Goal: Task Accomplishment & Management: Manage account settings

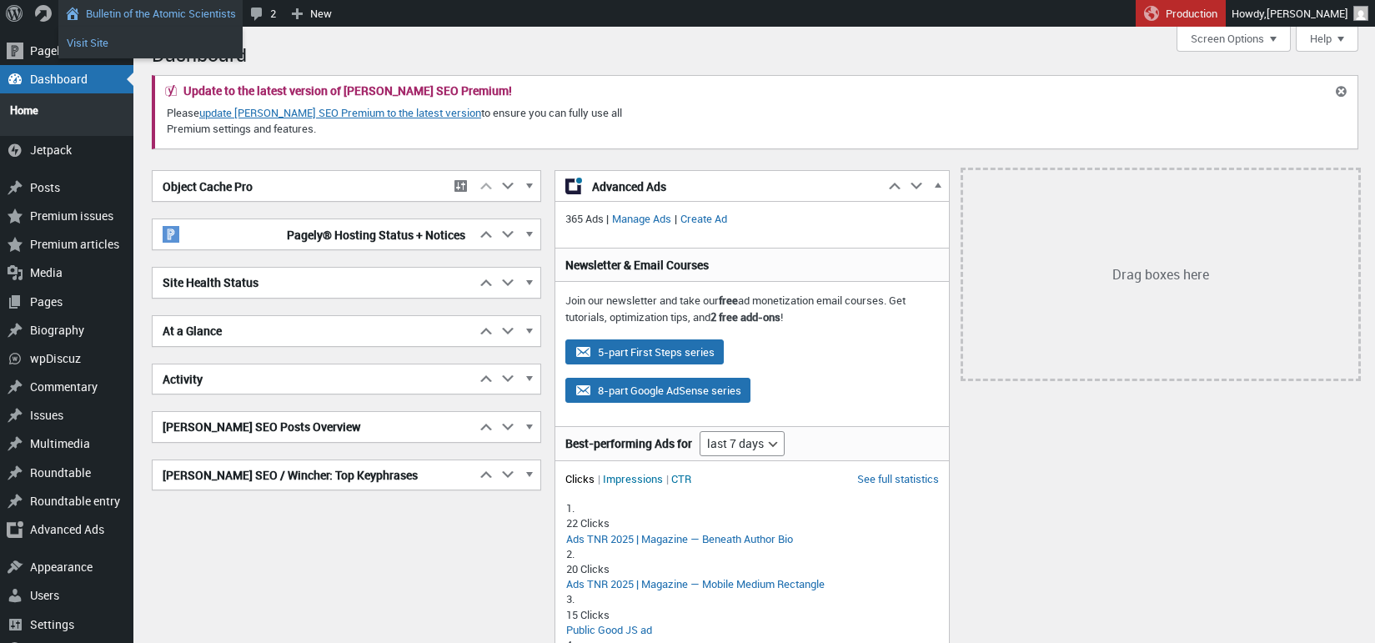
click at [102, 39] on link "Visit Site" at bounding box center [150, 43] width 184 height 22
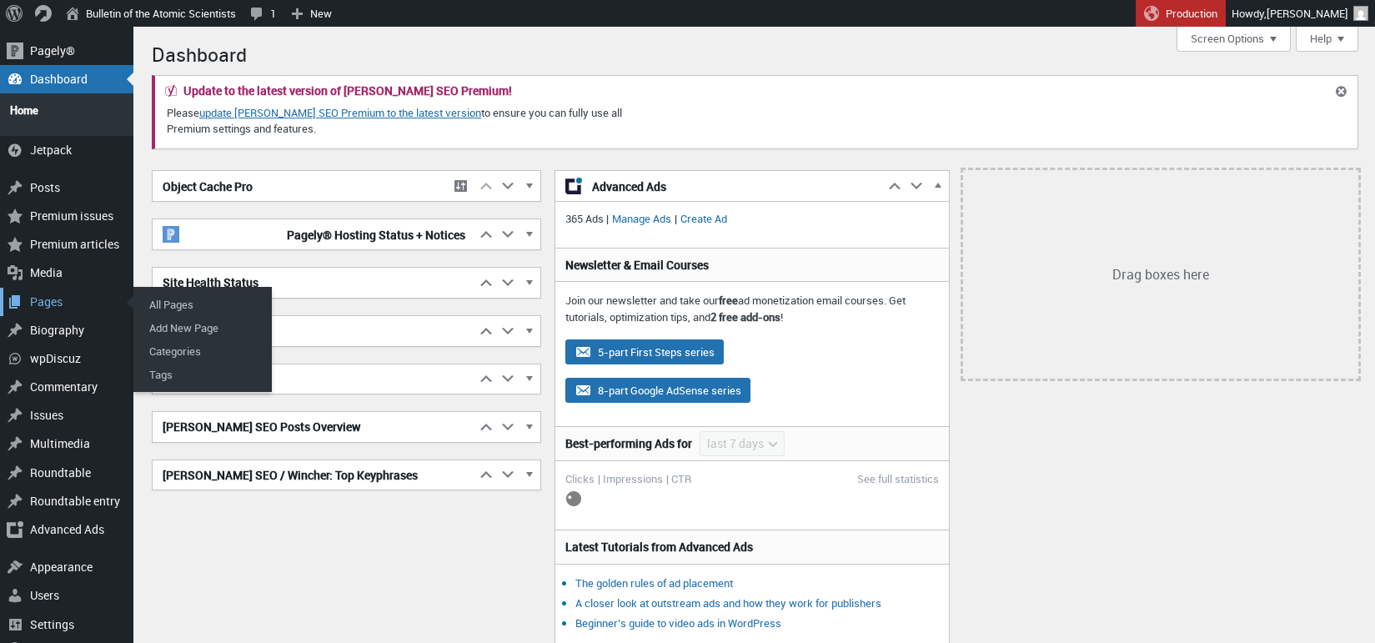
click at [60, 296] on div "Pages" at bounding box center [66, 302] width 133 height 28
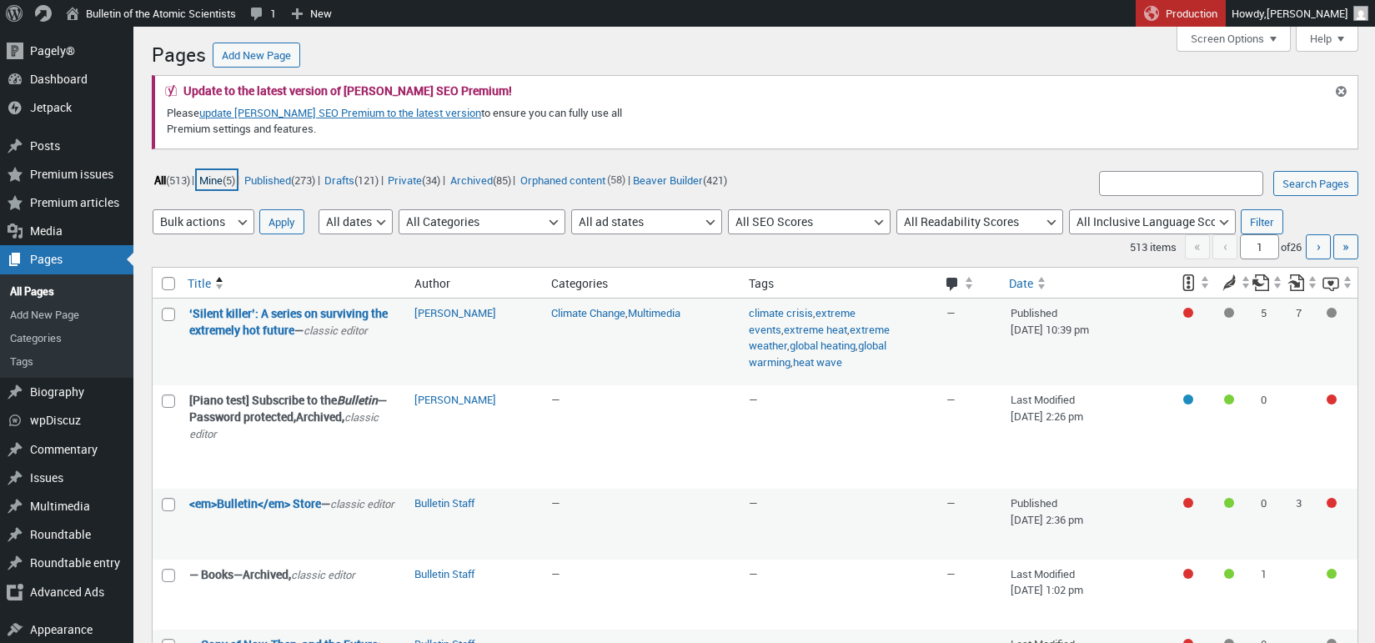
click at [226, 178] on link "Mine (5)" at bounding box center [217, 179] width 40 height 19
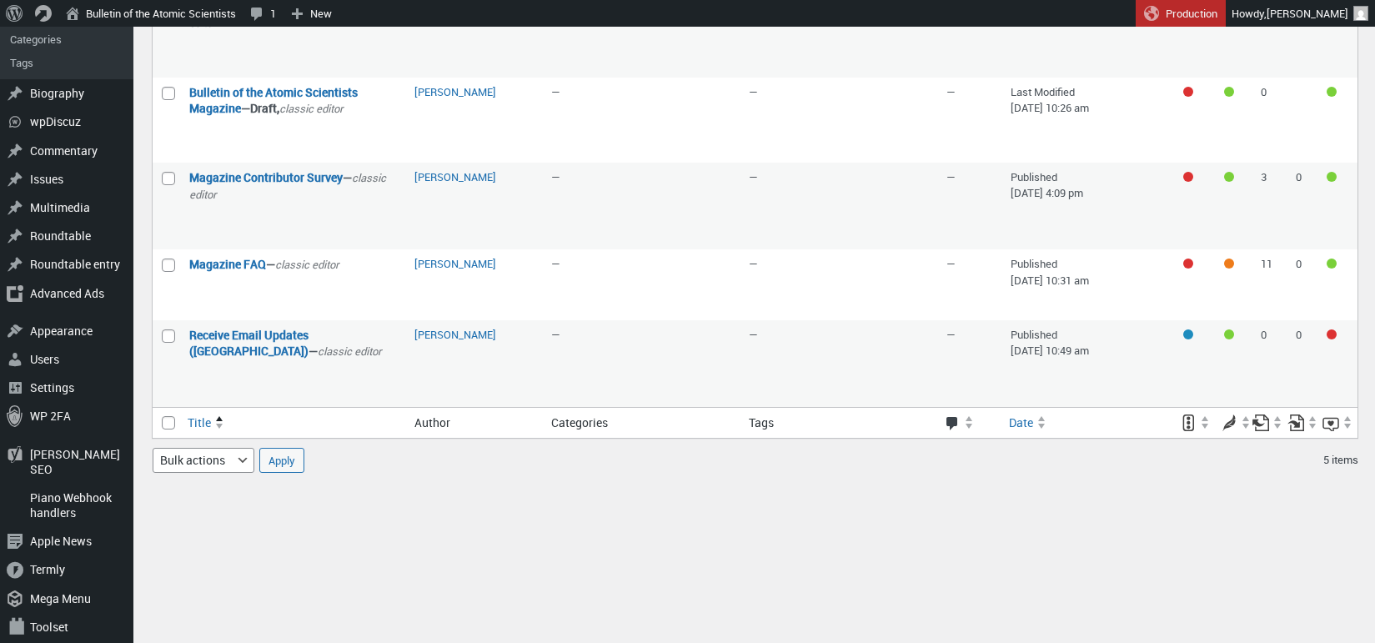
scroll to position [317, 0]
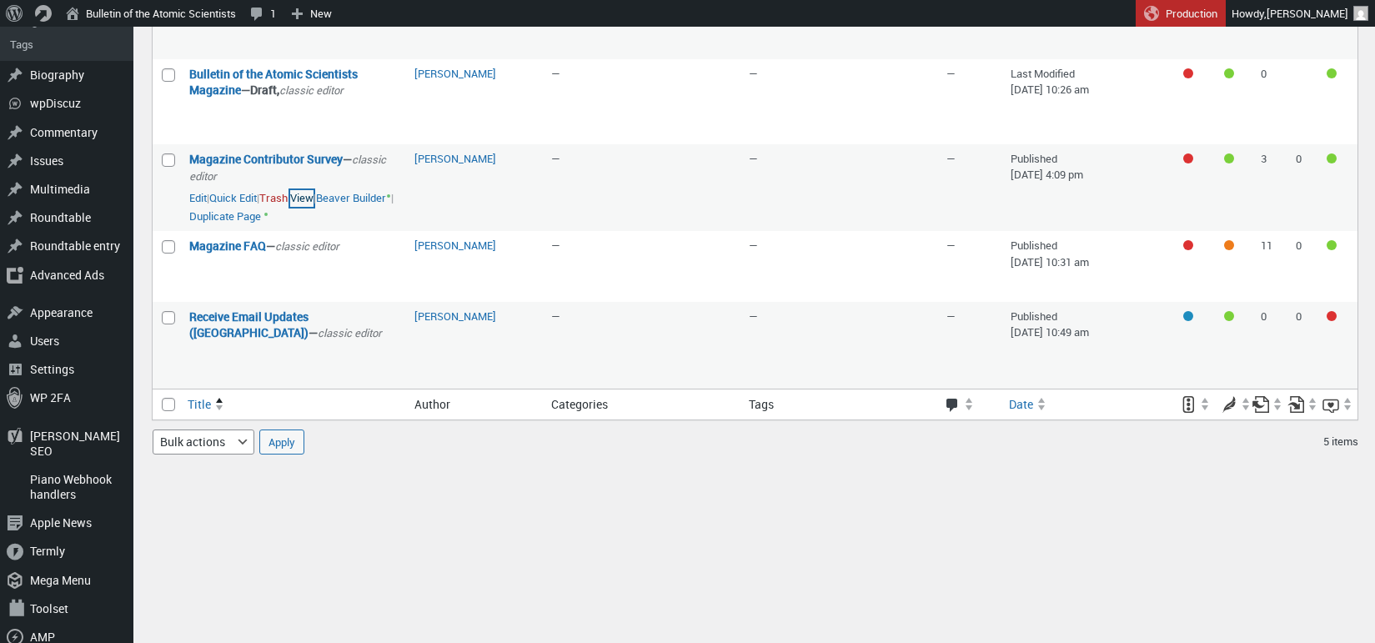
click at [313, 207] on link "View" at bounding box center [301, 198] width 23 height 17
